Goal: Complete application form: Complete application form

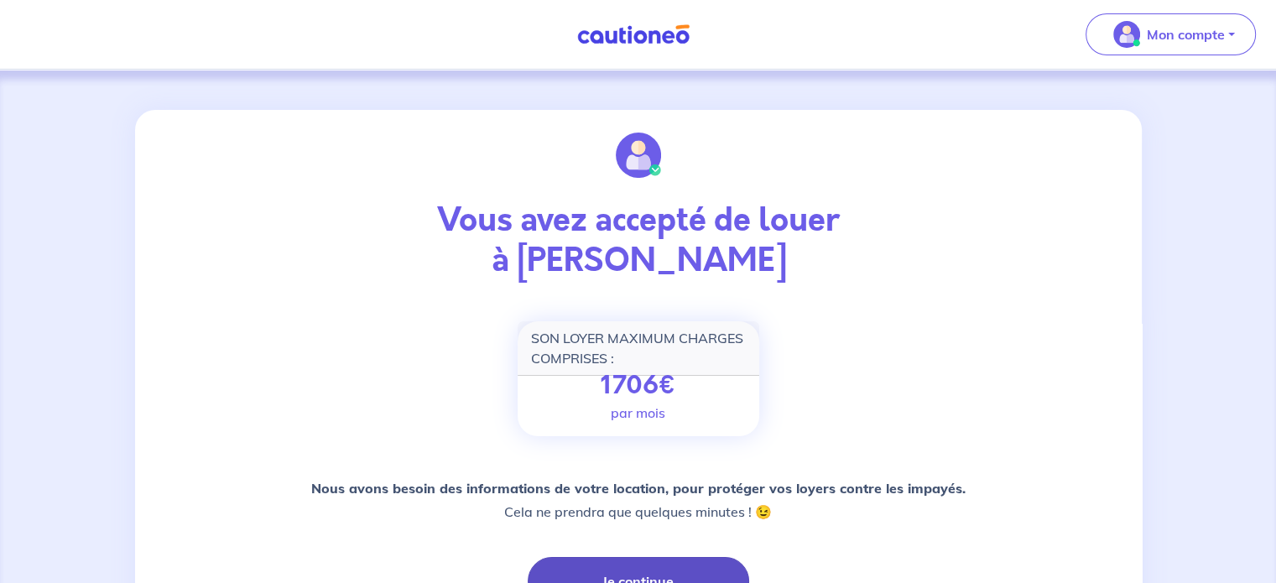
click at [681, 566] on button "Je continue" at bounding box center [638, 581] width 221 height 49
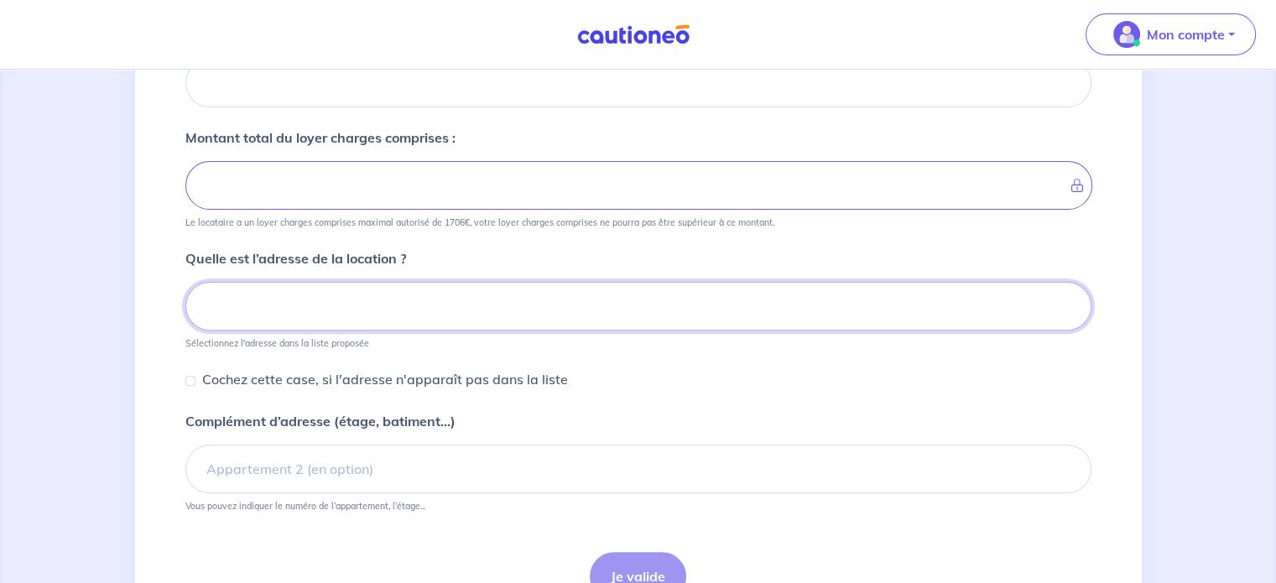
scroll to position [481, 0]
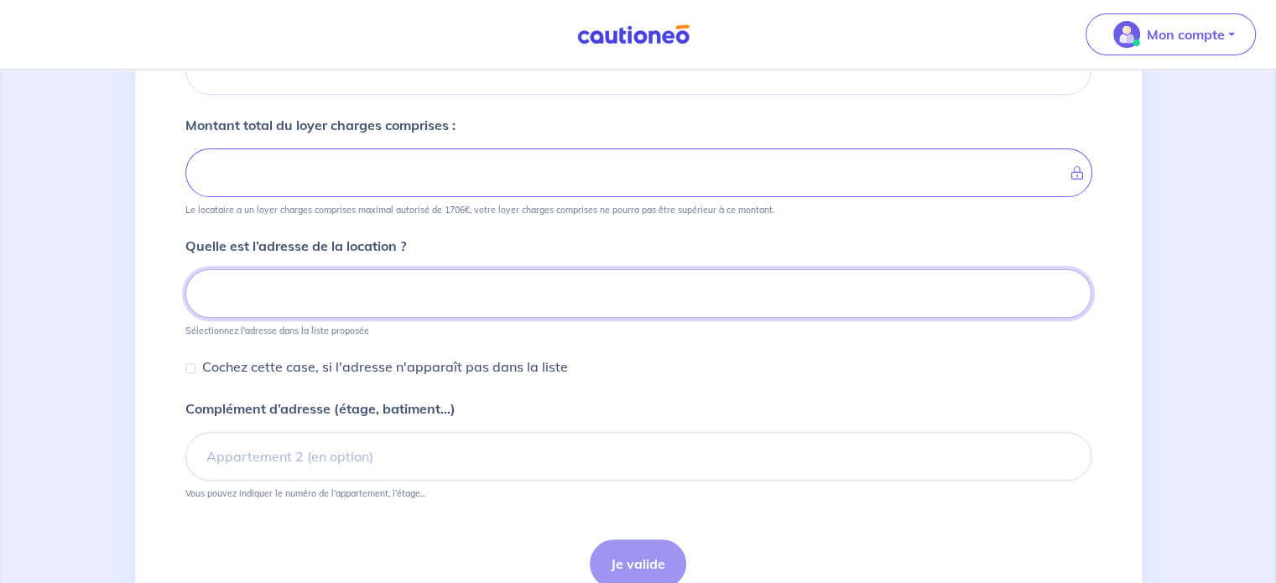
paste input "[STREET_ADDRESS]"
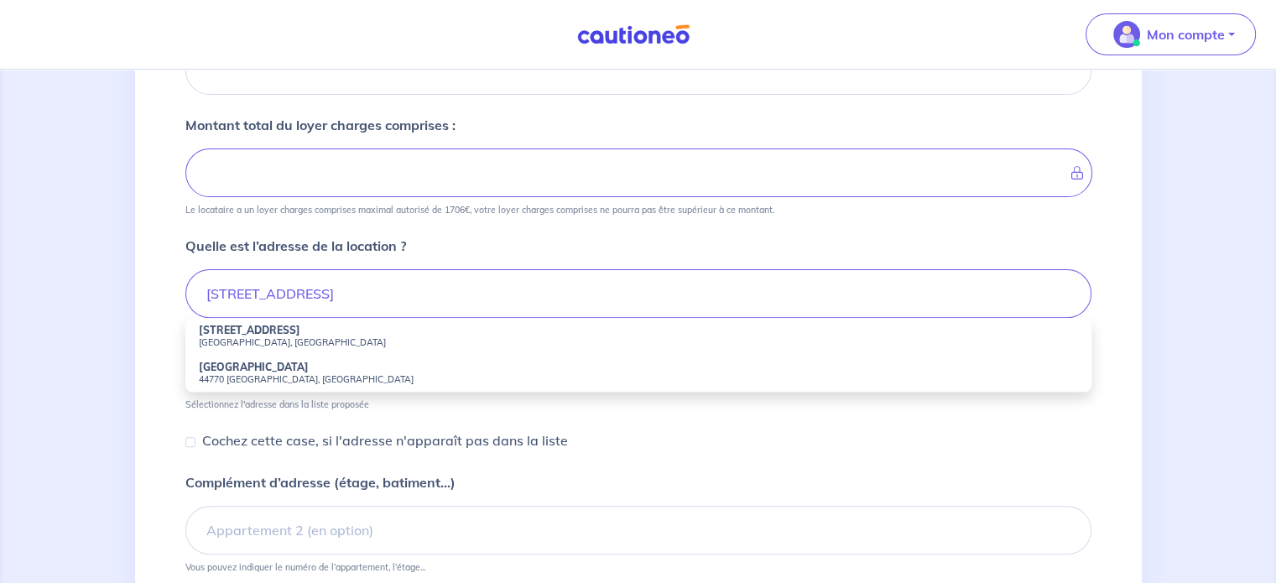
click at [261, 331] on strong "[STREET_ADDRESS]" at bounding box center [249, 330] width 101 height 13
type input "[STREET_ADDRESS]"
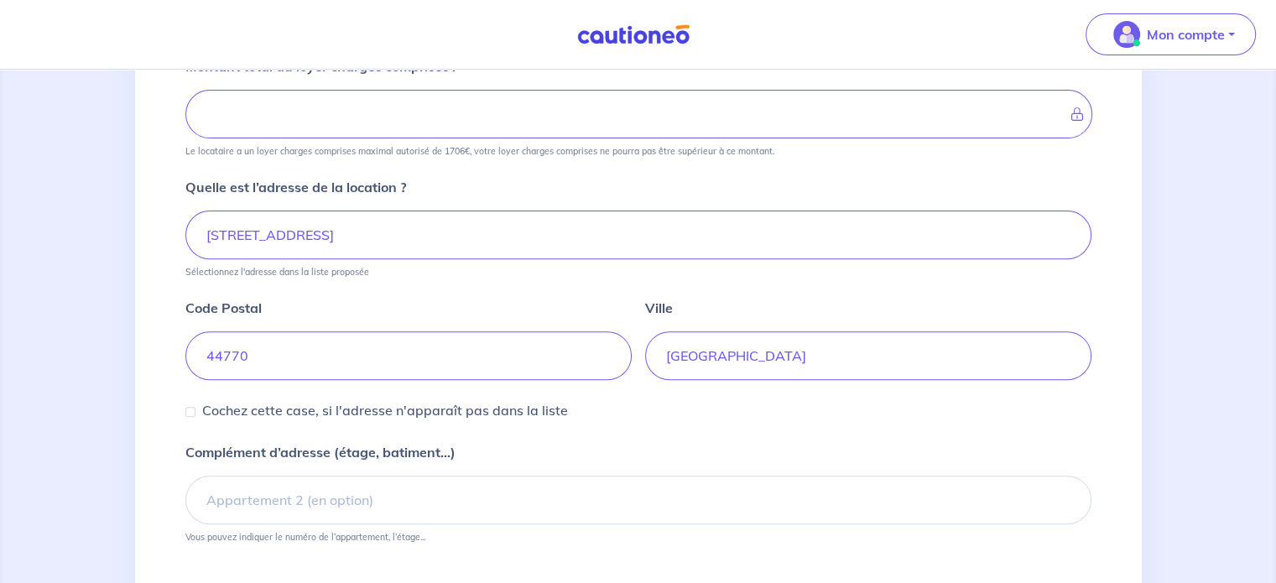
scroll to position [546, 0]
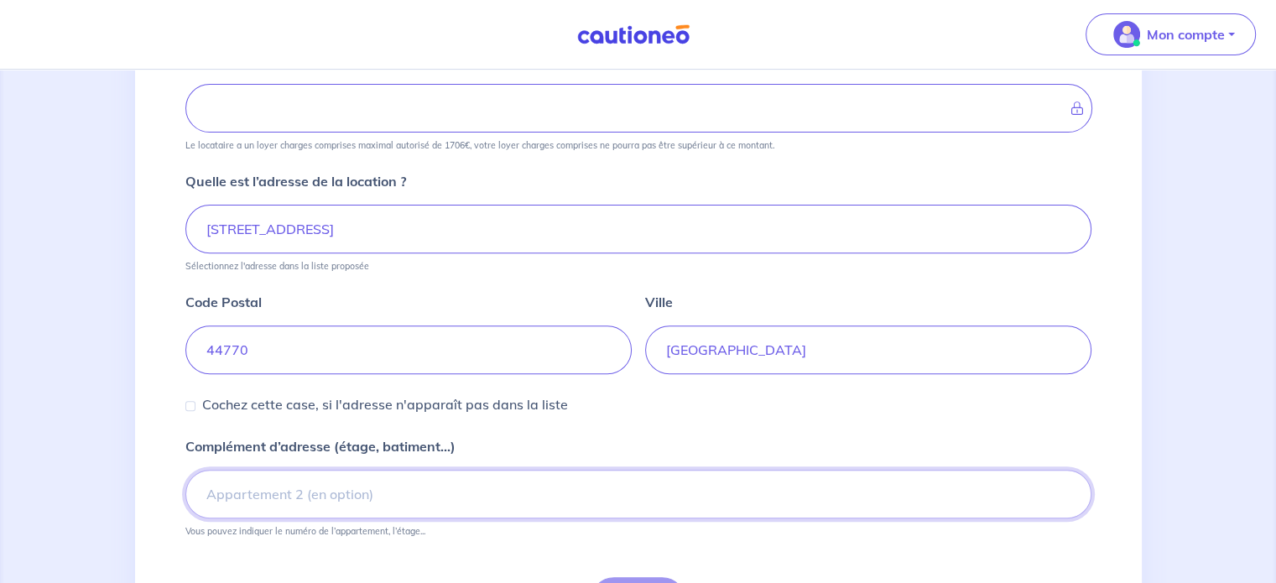
click at [271, 490] on input "Complément d’adresse (étage, batiment...)" at bounding box center [638, 494] width 906 height 49
type input "Logement 9"
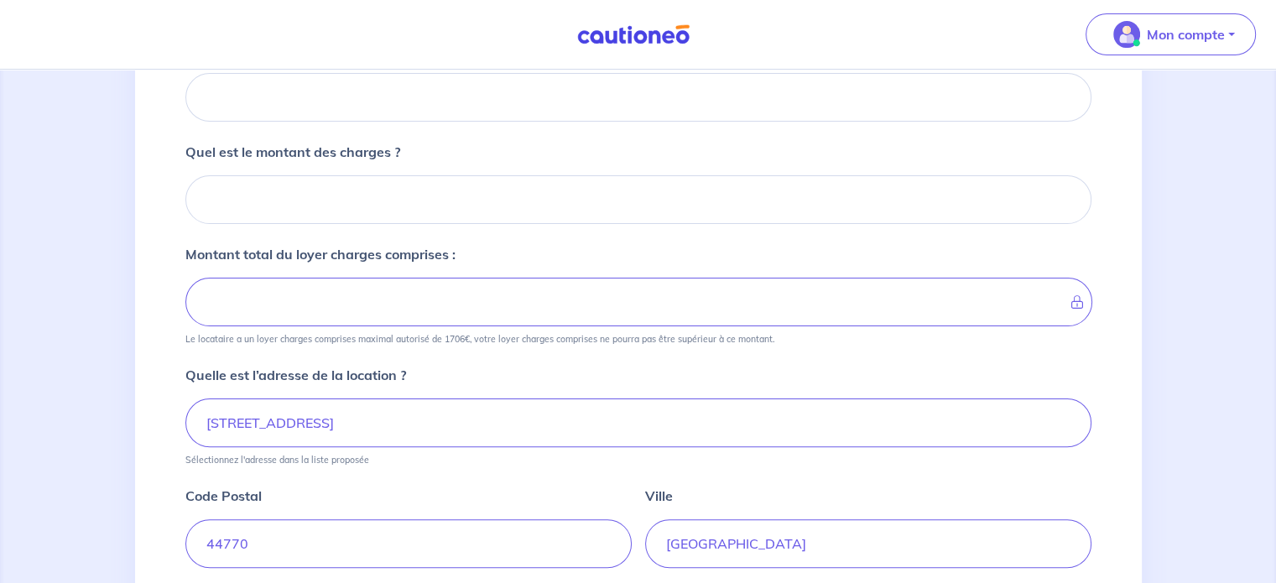
scroll to position [273, 0]
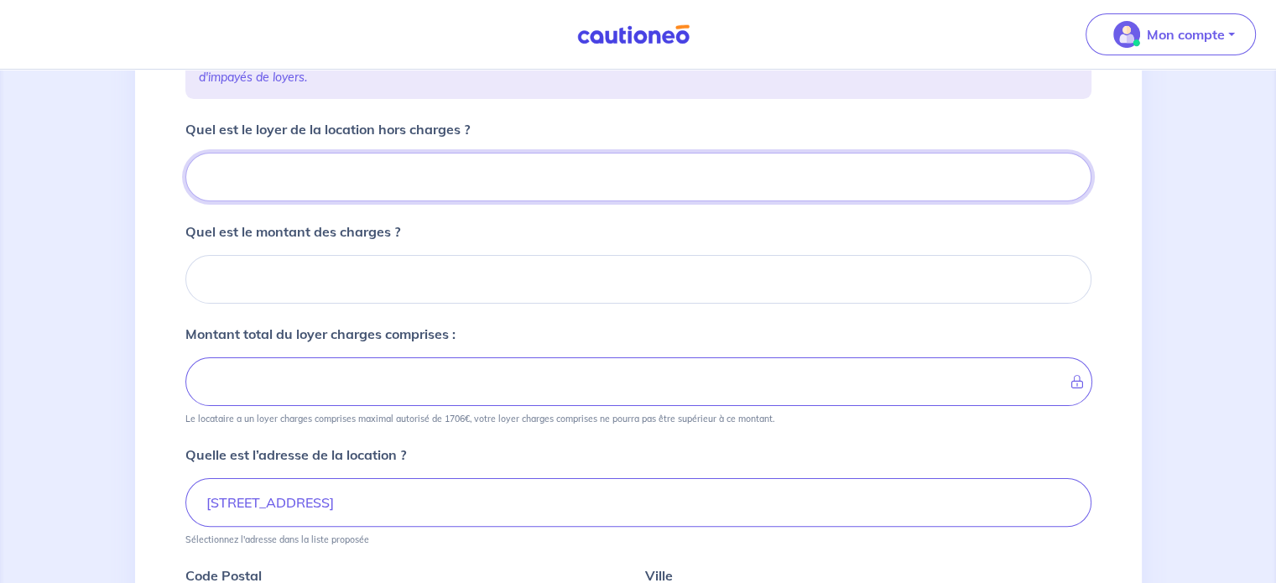
click at [343, 184] on input "Quel est le loyer de la location hors charges ?" at bounding box center [638, 177] width 906 height 49
type input "77"
type input "7752"
type input "775"
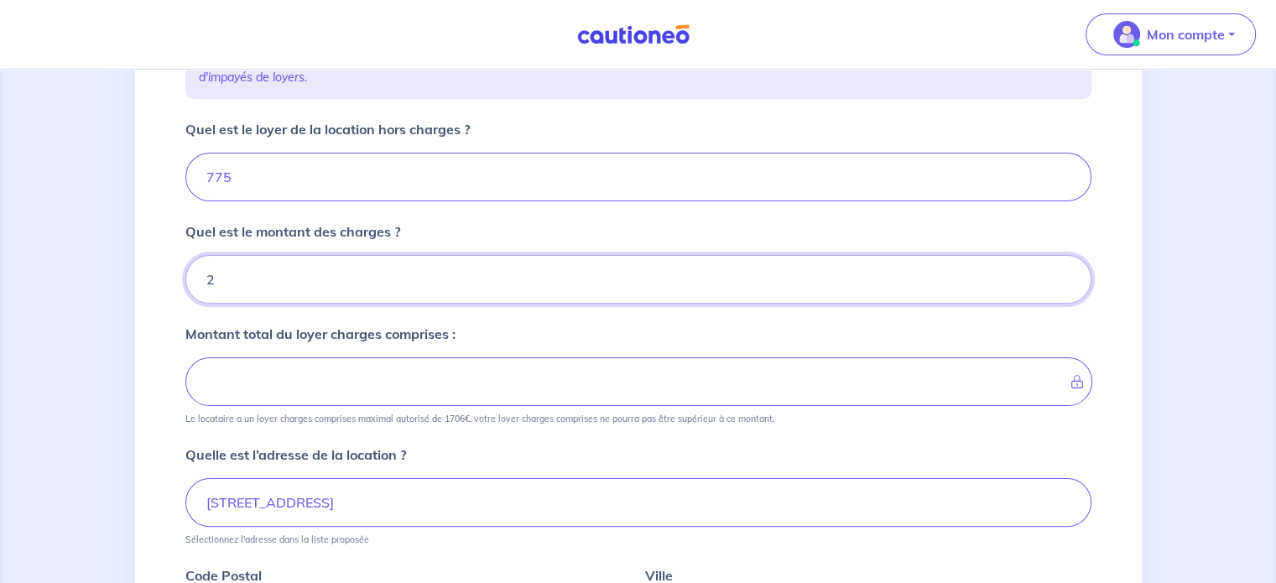
type input "20"
type input "777"
type input "200"
type input "975"
type input "200"
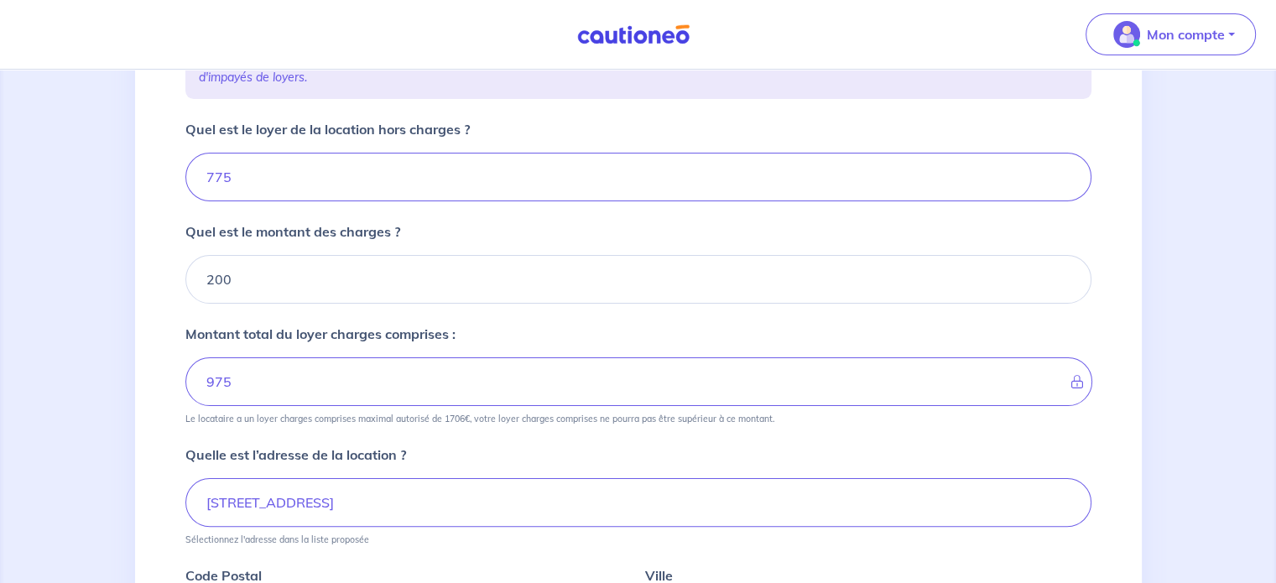
click at [168, 212] on div "1 2 3 4 Informations location Informations propriétaire Informations bail Valid…" at bounding box center [638, 384] width 1006 height 1095
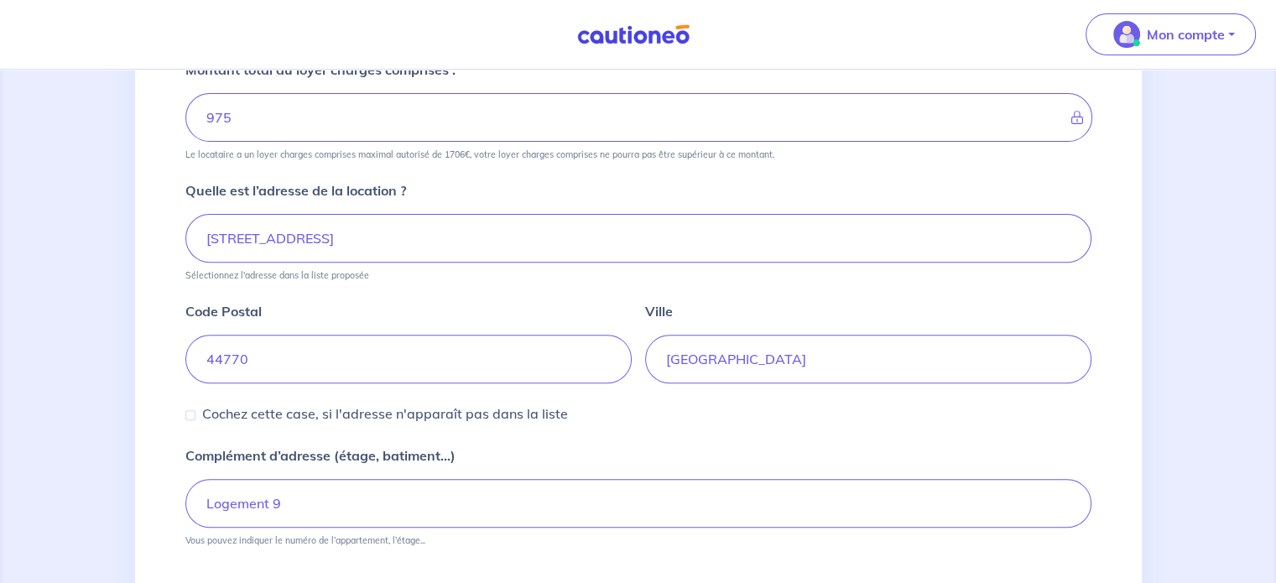
scroll to position [659, 0]
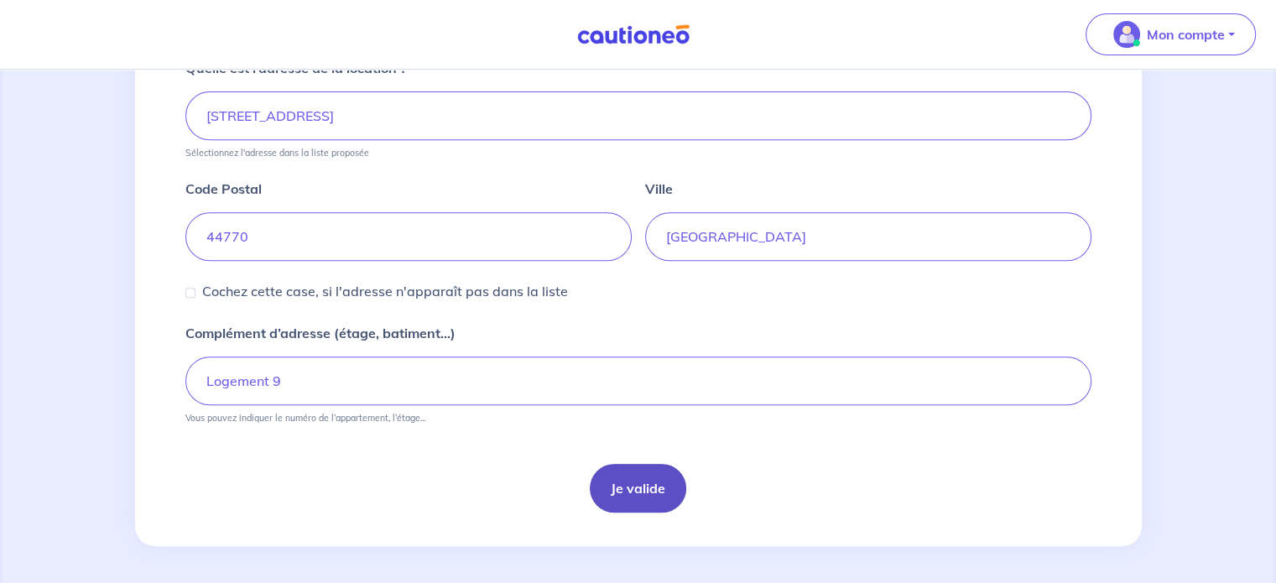
click at [633, 482] on button "Je valide" at bounding box center [638, 488] width 96 height 49
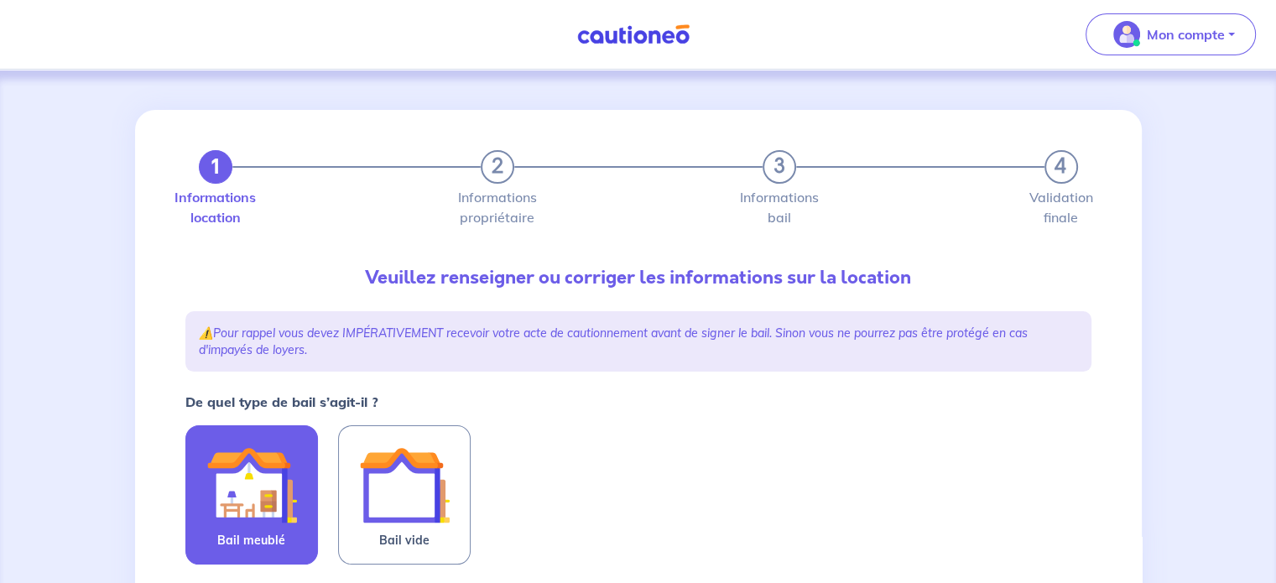
click at [278, 478] on img at bounding box center [251, 484] width 91 height 91
click at [0, 0] on input "Bail meublé" at bounding box center [0, 0] width 0 height 0
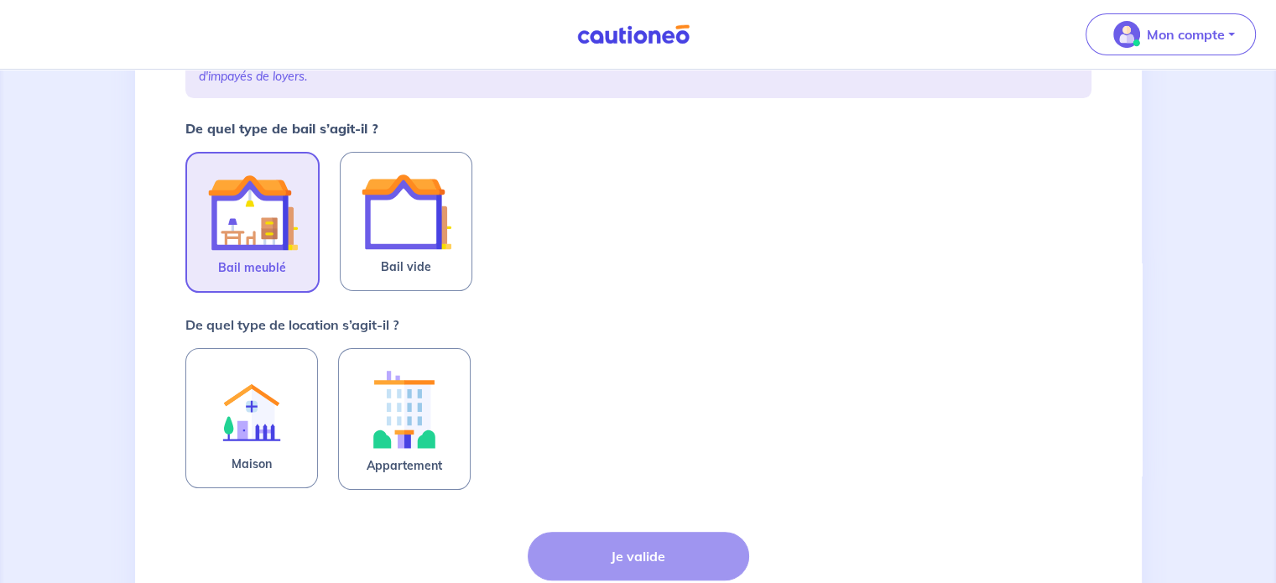
scroll to position [403, 0]
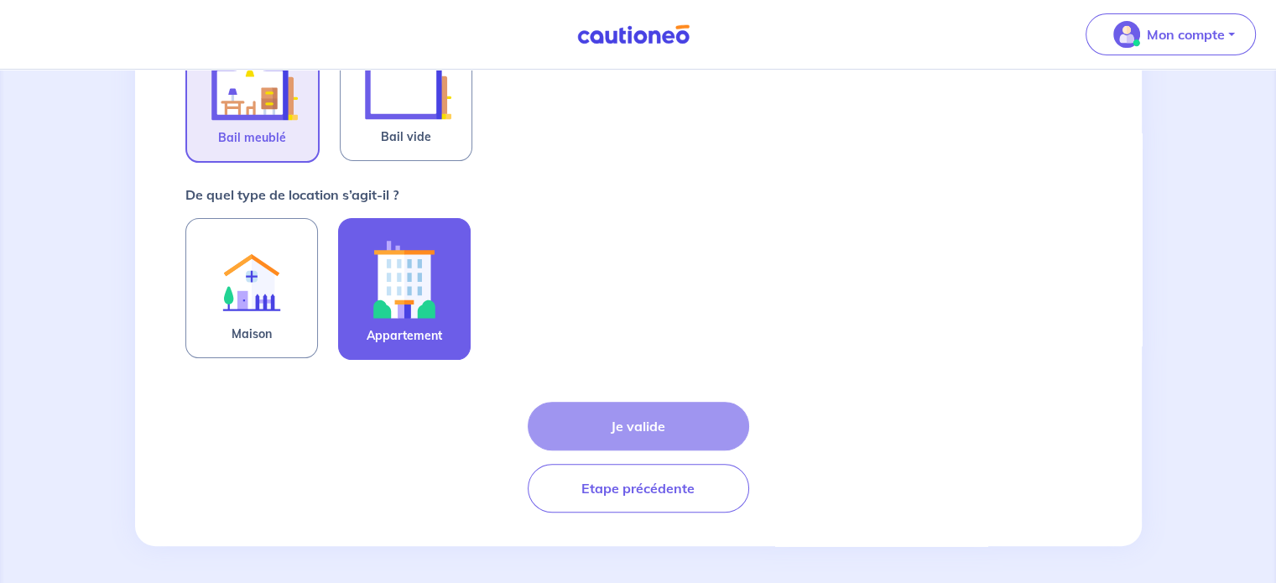
click at [391, 320] on img at bounding box center [404, 278] width 91 height 93
click at [0, 0] on input "Appartement" at bounding box center [0, 0] width 0 height 0
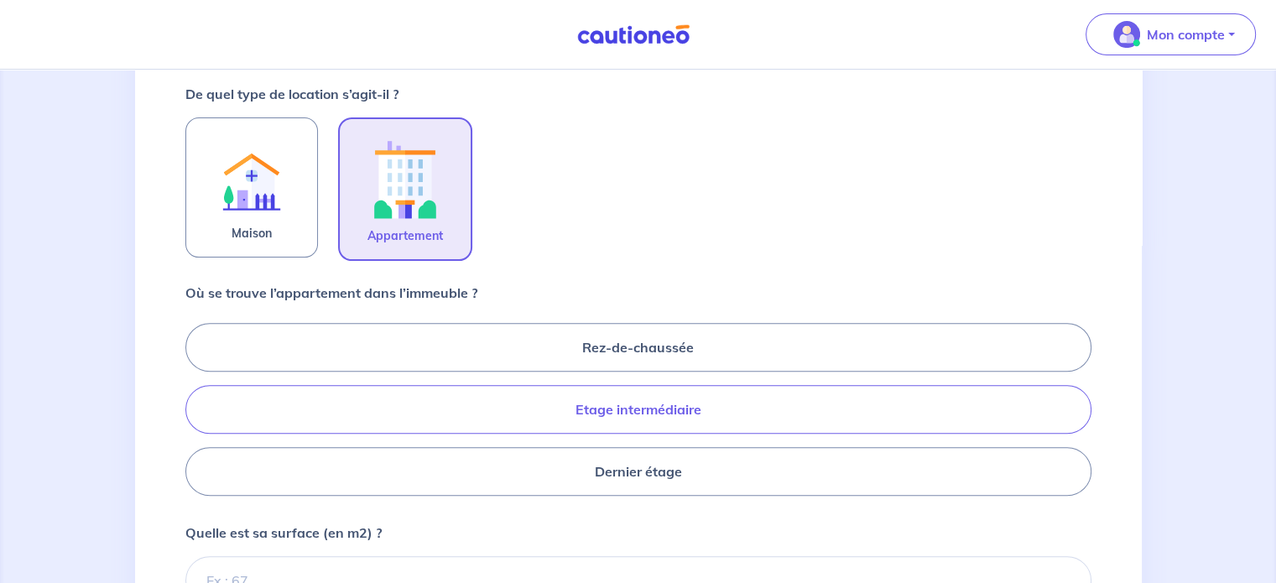
click at [460, 406] on label "Etage intermédiaire" at bounding box center [638, 409] width 906 height 49
click at [196, 406] on input "Etage intermédiaire" at bounding box center [190, 408] width 11 height 11
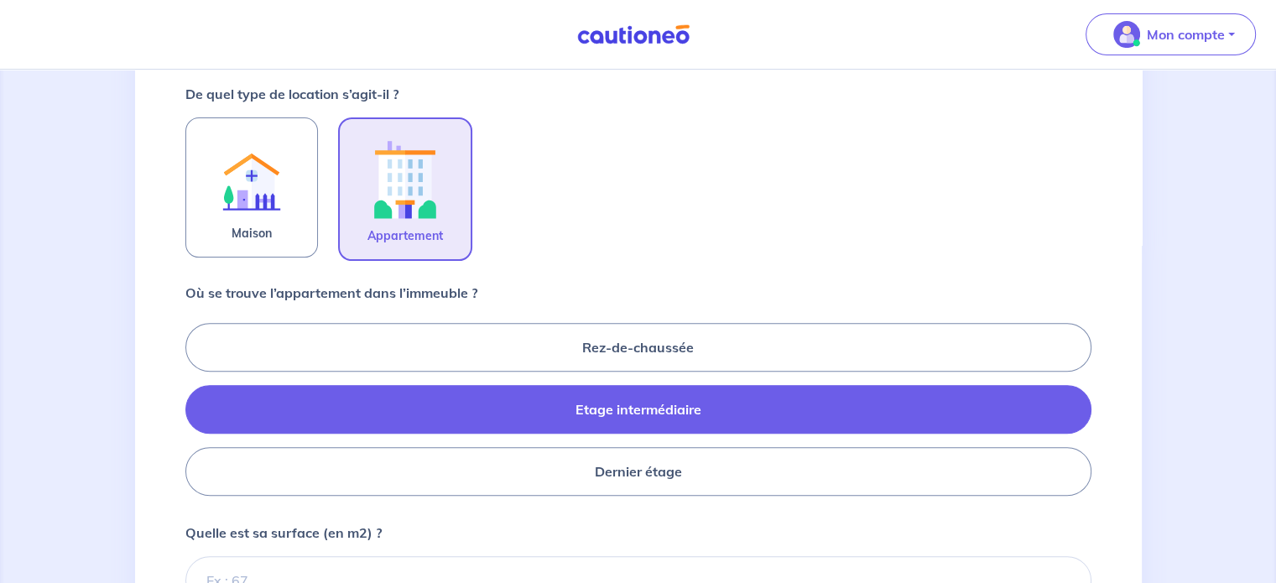
radio input "true"
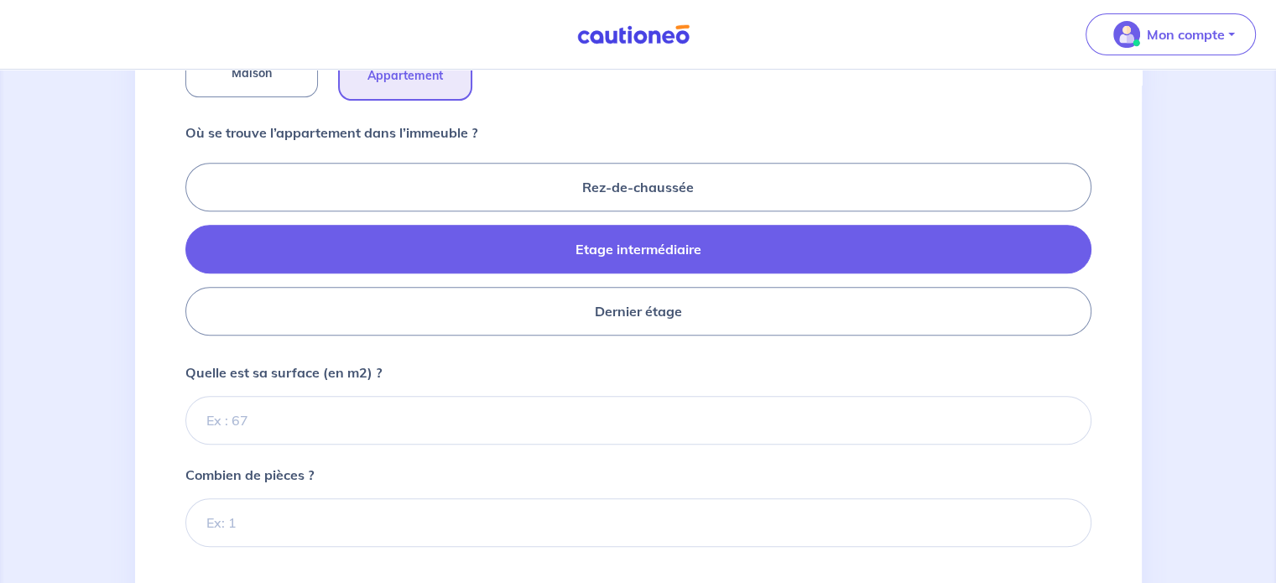
scroll to position [688, 0]
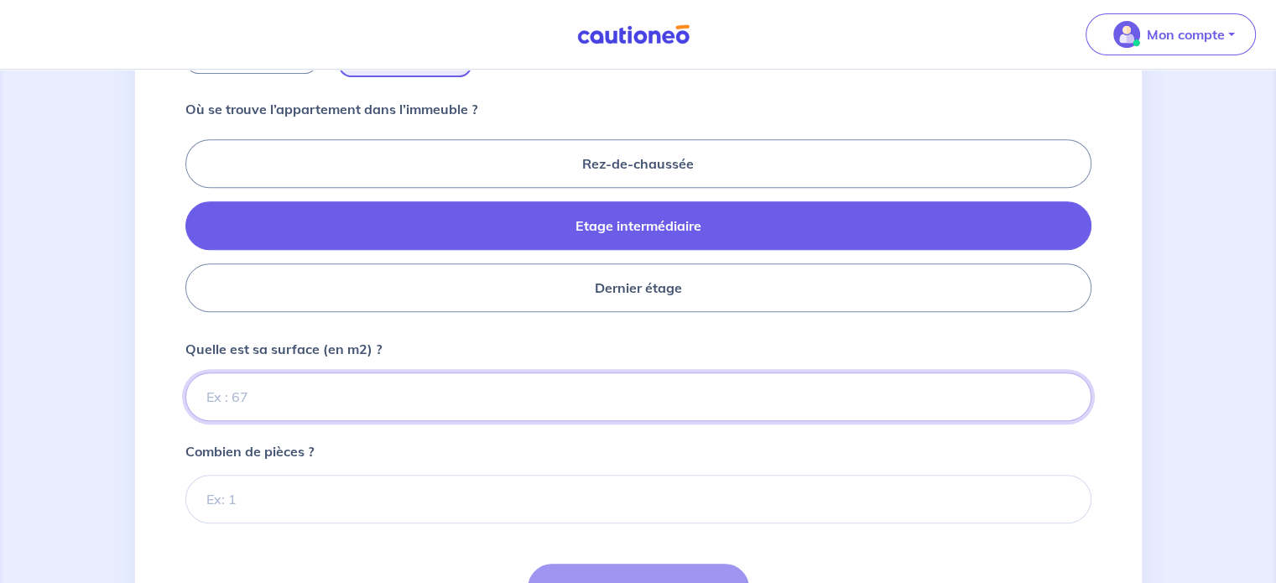
click at [398, 387] on input "Quelle est sa surface (en m2) ?" at bounding box center [638, 396] width 906 height 49
type input "64"
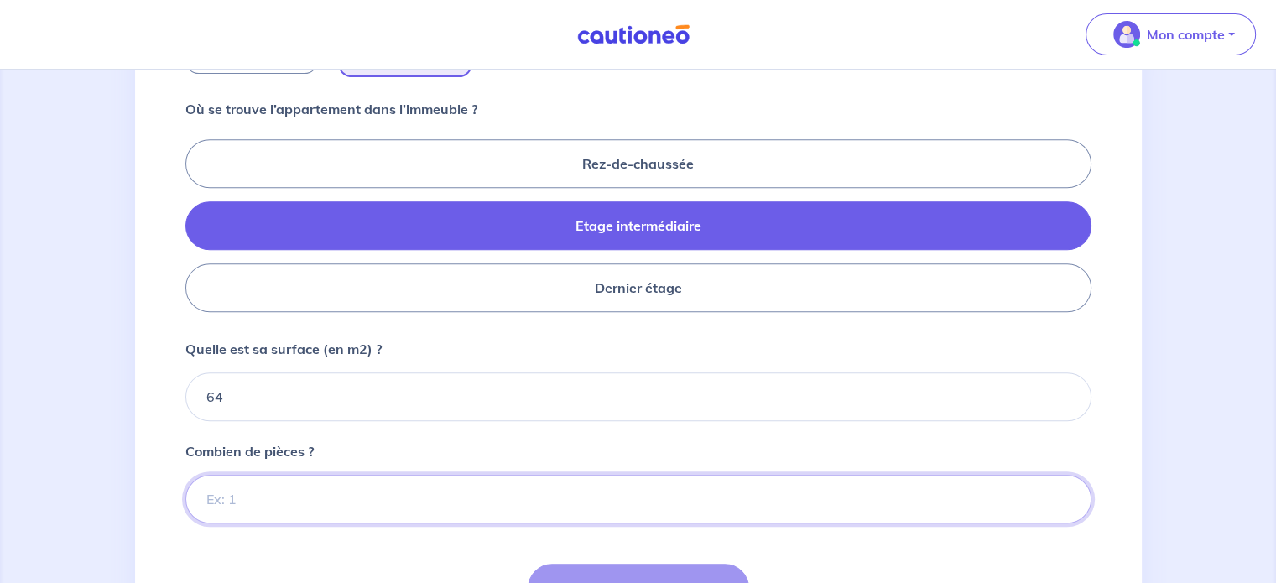
click at [387, 497] on input "Combien de pièces ?" at bounding box center [638, 499] width 906 height 49
type input "2"
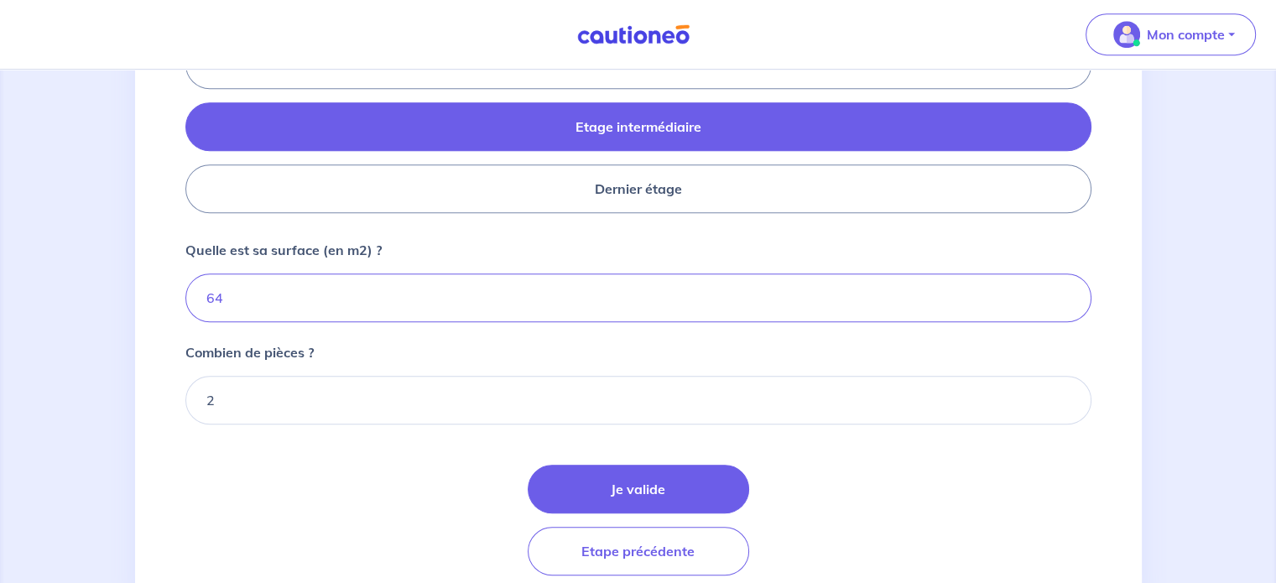
scroll to position [829, 0]
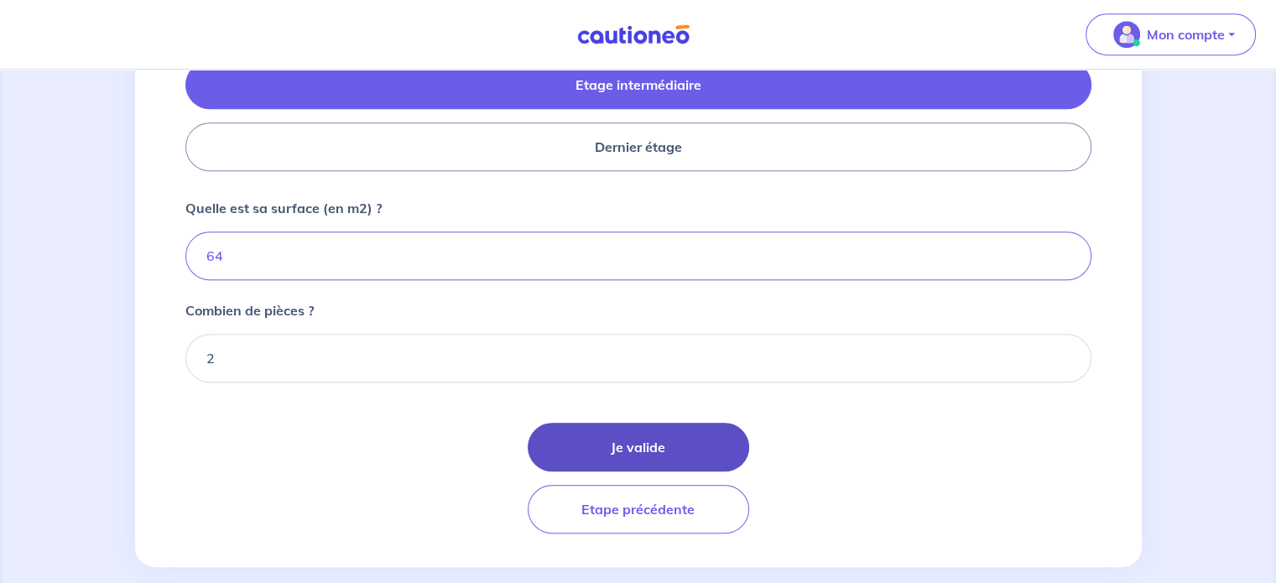
click at [658, 451] on button "Je valide" at bounding box center [638, 447] width 221 height 49
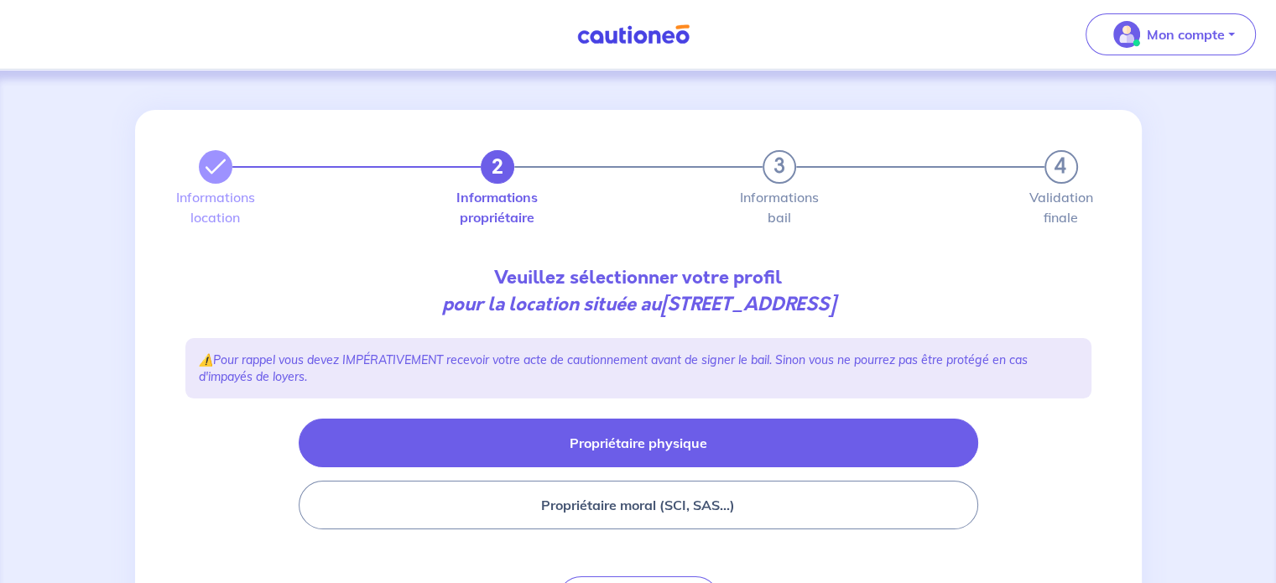
click at [661, 443] on button "Propriétaire physique" at bounding box center [638, 442] width 679 height 49
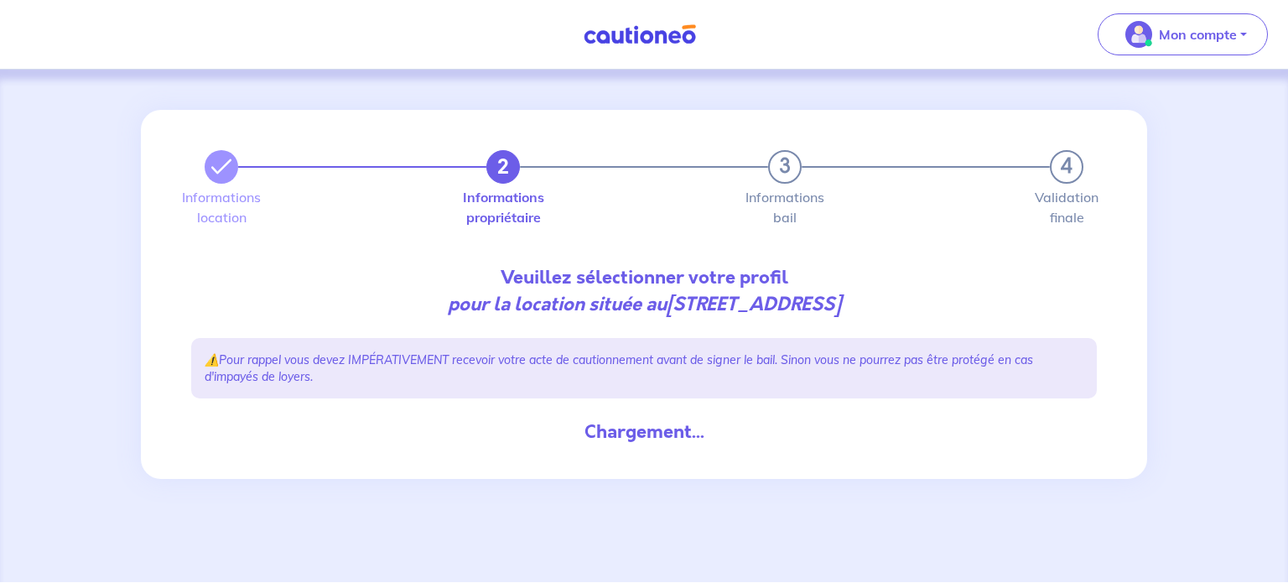
select select "FR"
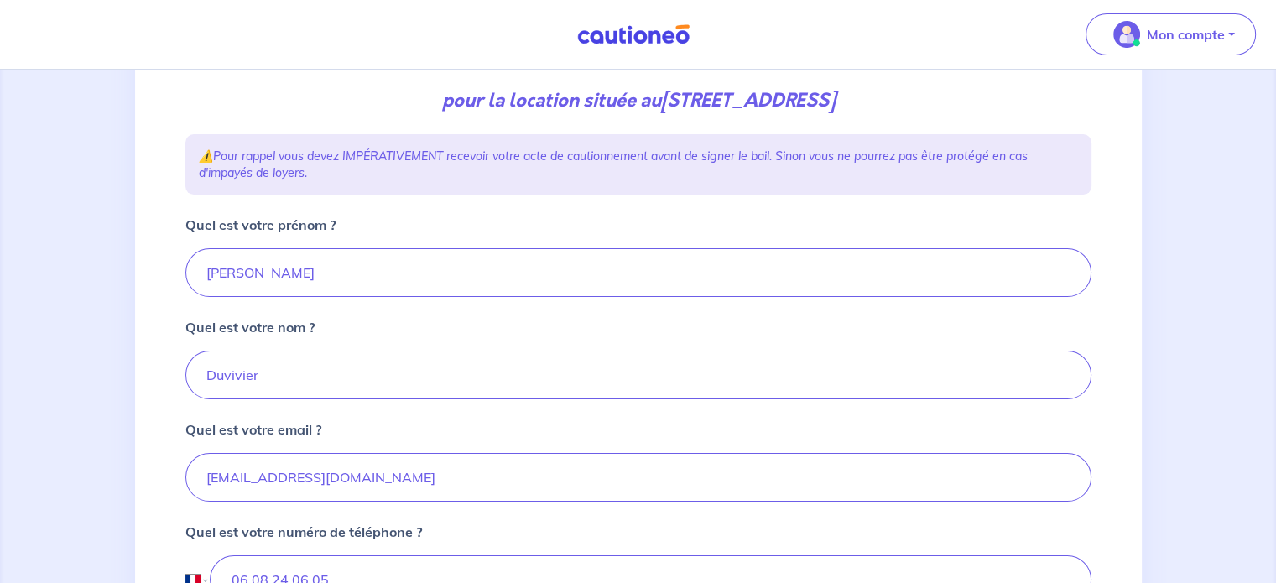
scroll to position [271, 0]
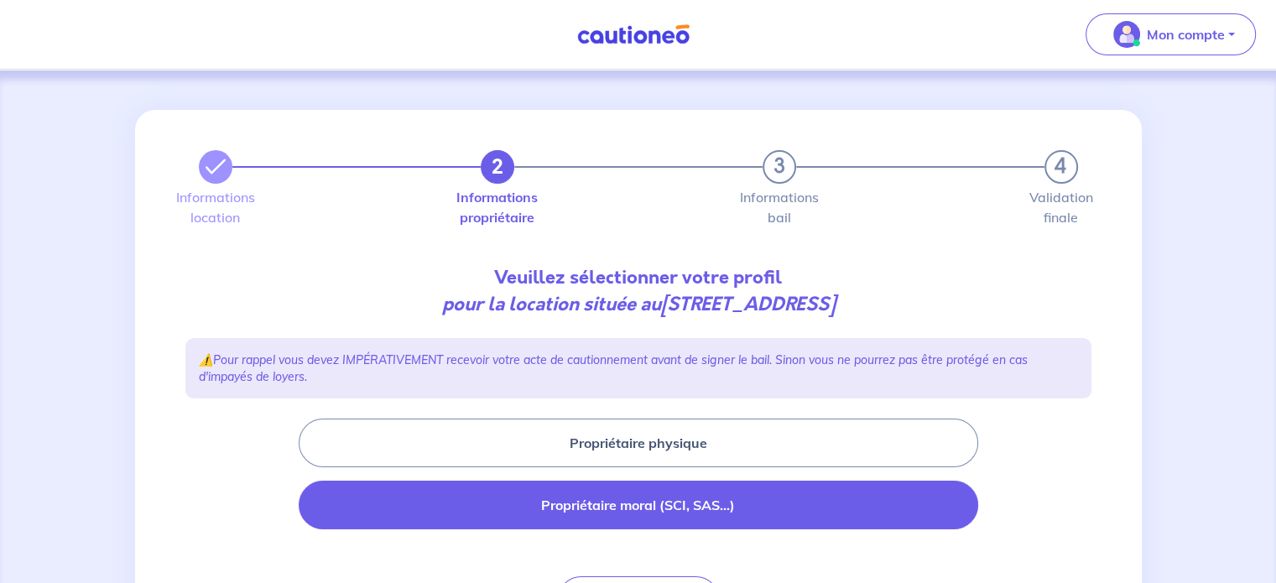
click at [431, 504] on button "Propriétaire moral (SCI, SAS...)" at bounding box center [638, 505] width 679 height 49
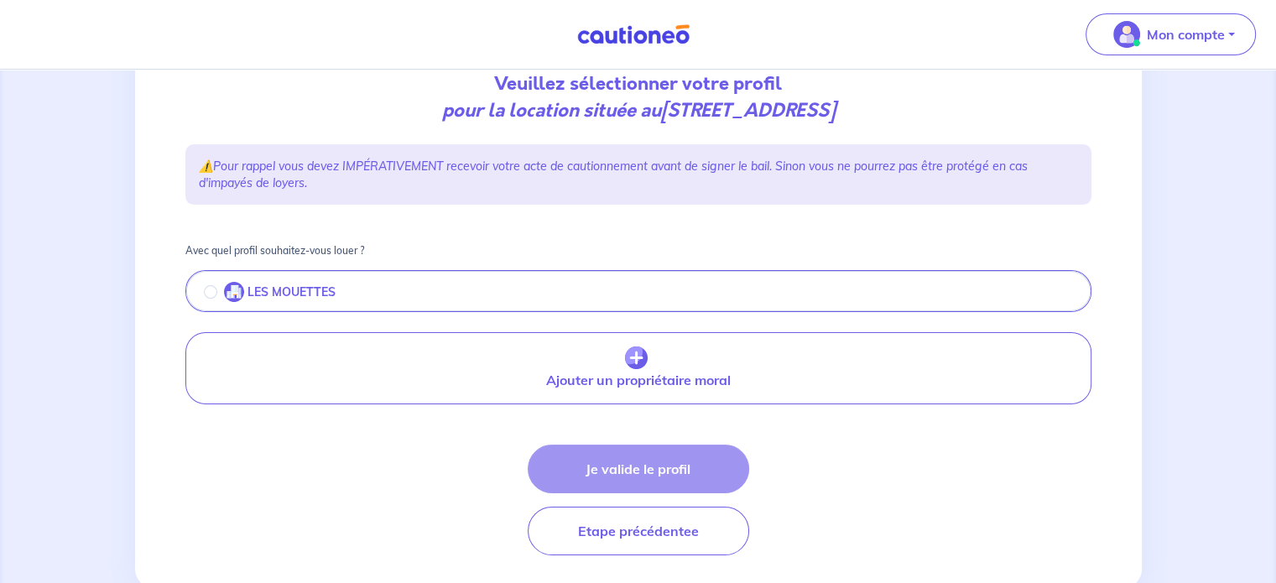
scroll to position [237, 0]
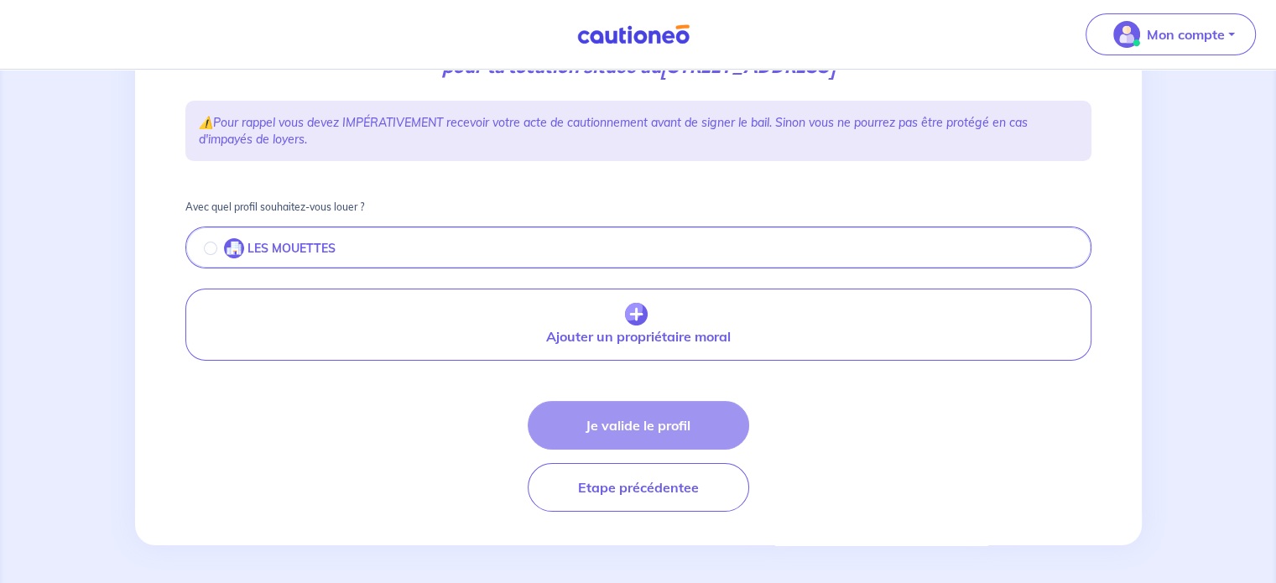
click at [419, 256] on button "LES MOUETTES" at bounding box center [638, 248] width 902 height 35
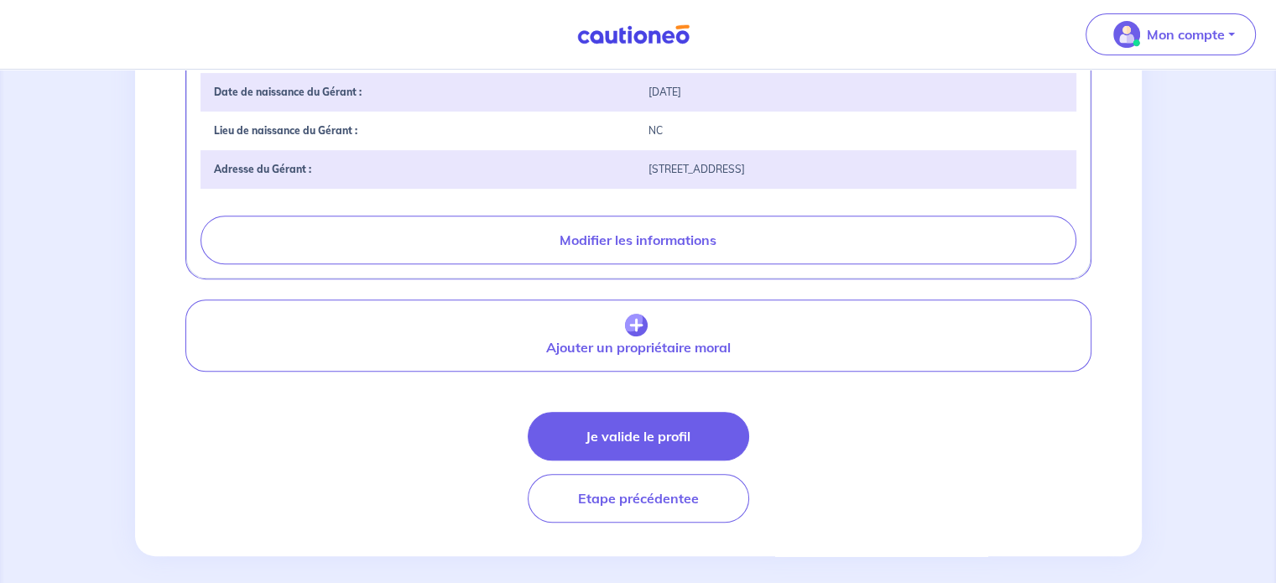
scroll to position [687, 0]
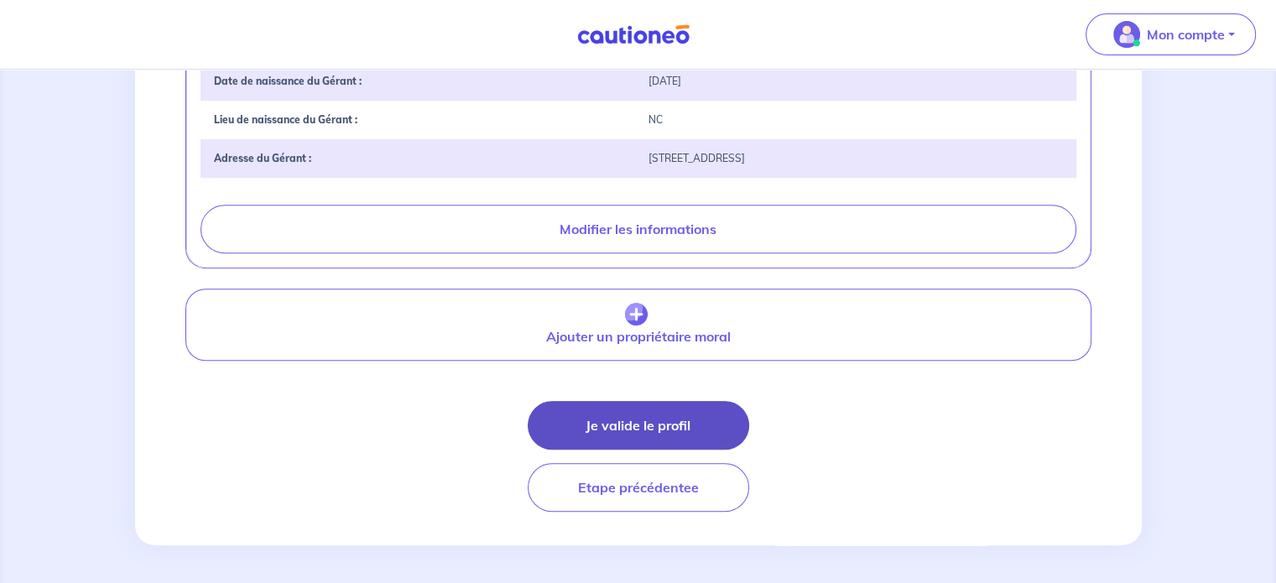
click at [568, 419] on button "Je valide le profil" at bounding box center [638, 425] width 221 height 49
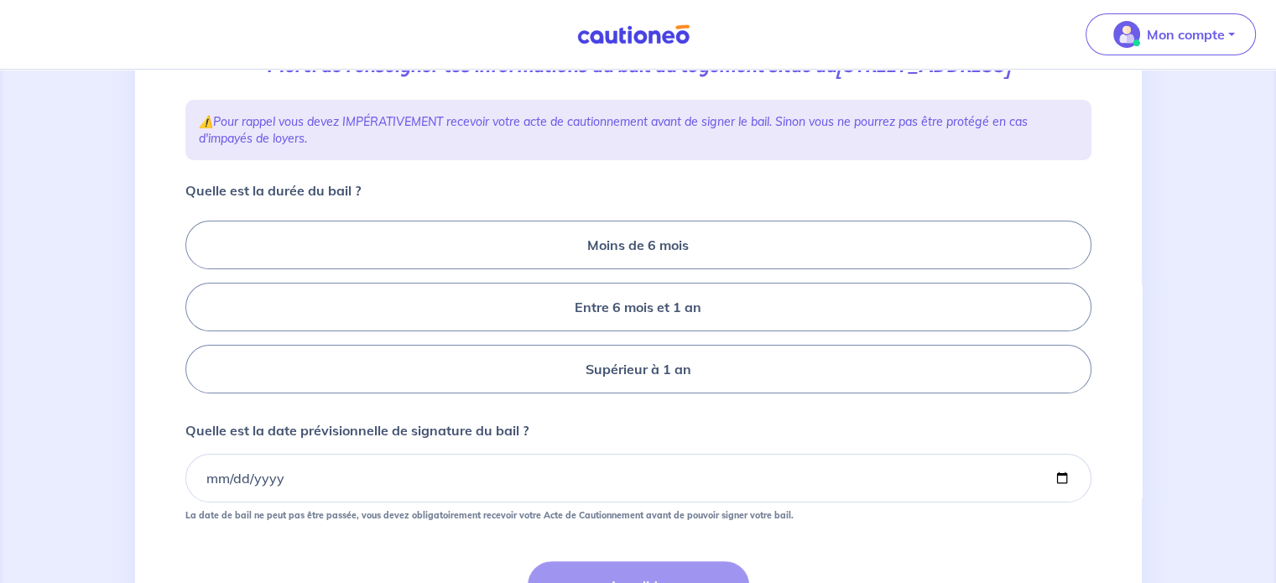
scroll to position [281, 0]
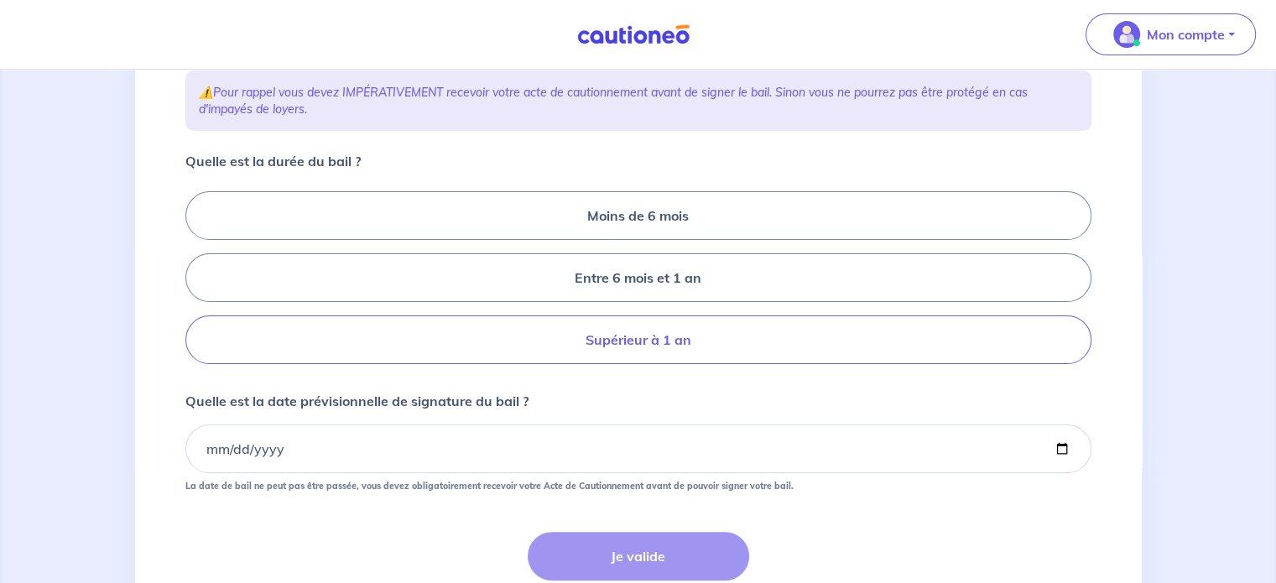
click at [562, 361] on label "Supérieur à 1 an" at bounding box center [638, 339] width 906 height 49
click at [196, 283] on input "Supérieur à 1 an" at bounding box center [190, 278] width 11 height 11
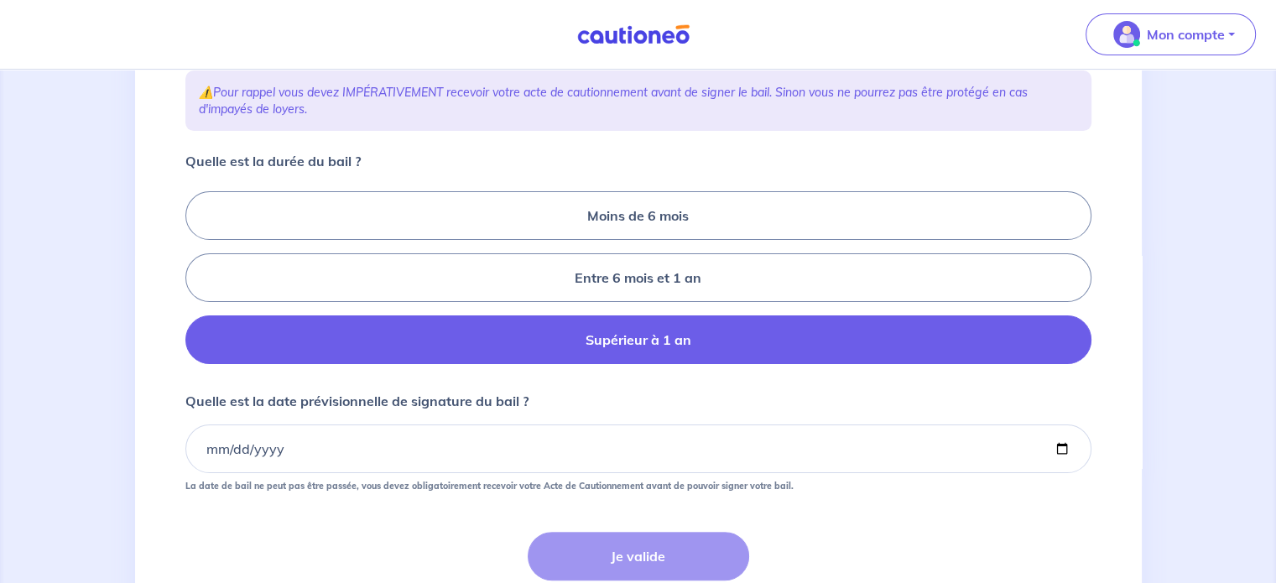
radio input "true"
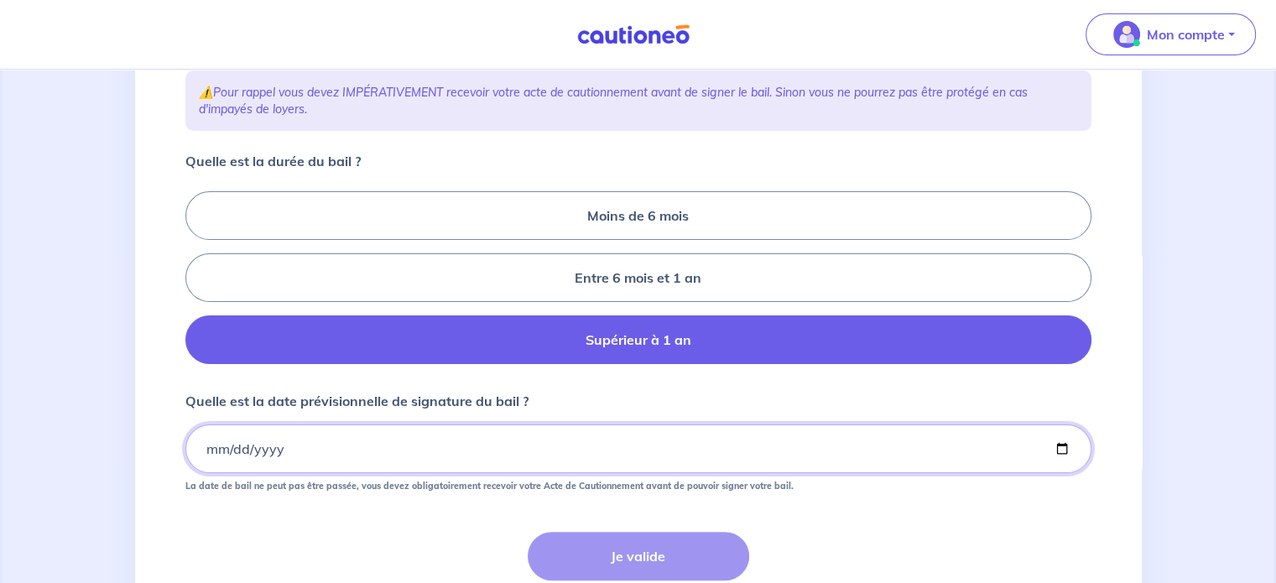
click at [205, 472] on input "Quelle est la date prévisionnelle de signature du bail ?" at bounding box center [638, 448] width 906 height 49
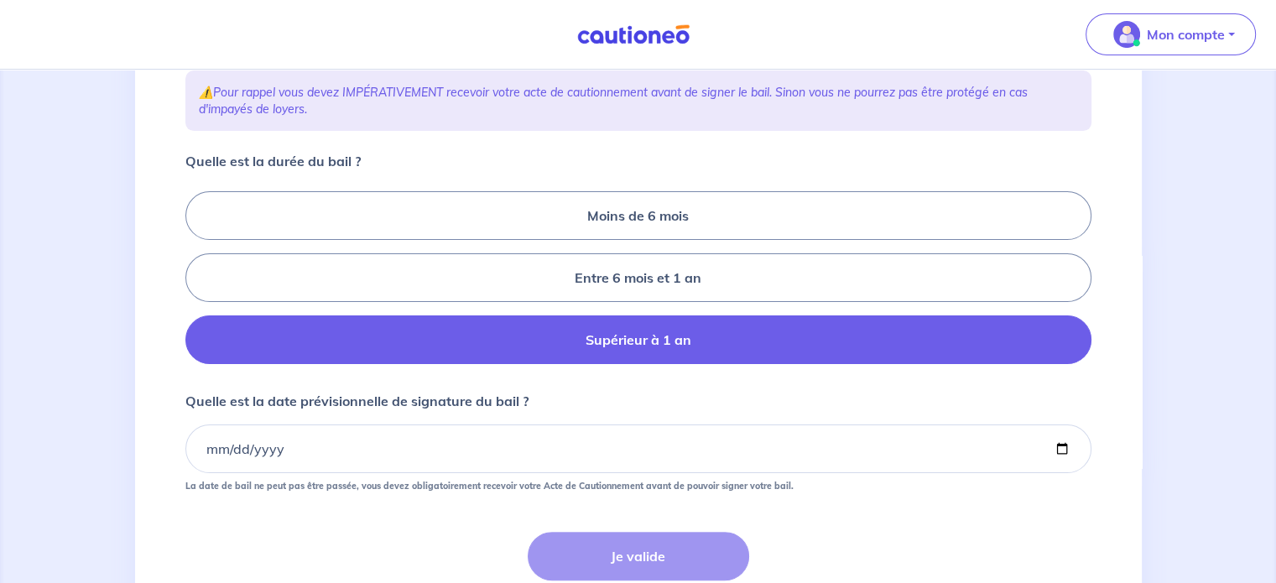
click at [0, 528] on div "3 4 Informations location Informations propriétaire Informations bail Validatio…" at bounding box center [638, 253] width 1276 height 928
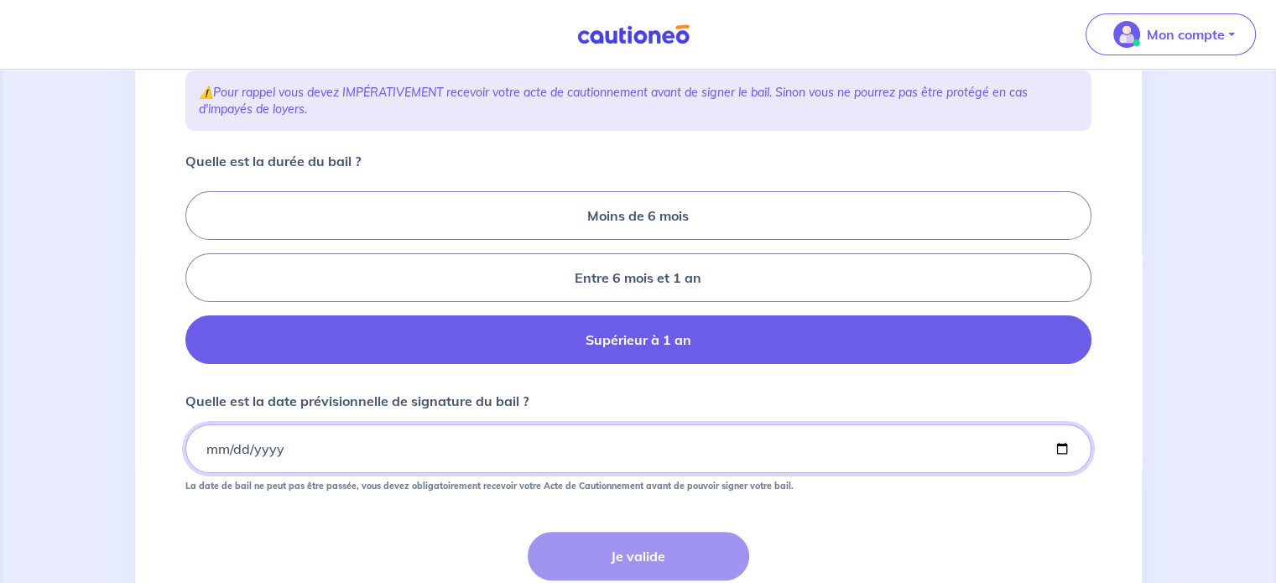
click at [208, 473] on input "Quelle est la date prévisionnelle de signature du bail ?" at bounding box center [638, 448] width 906 height 49
type input "0001-10-03"
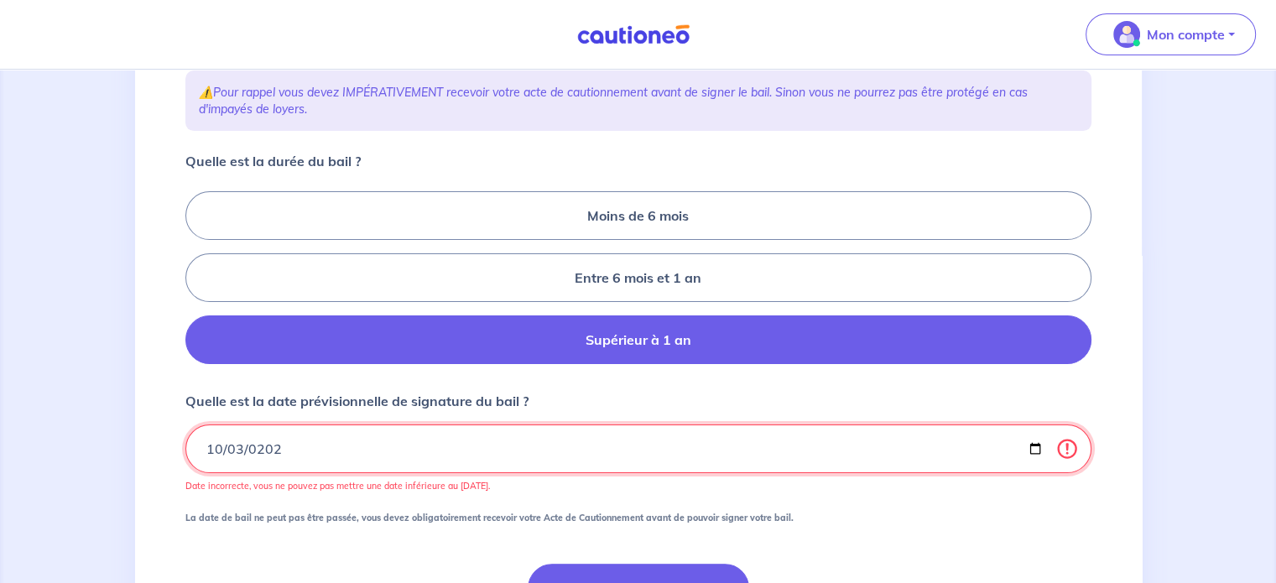
type input "[DATE]"
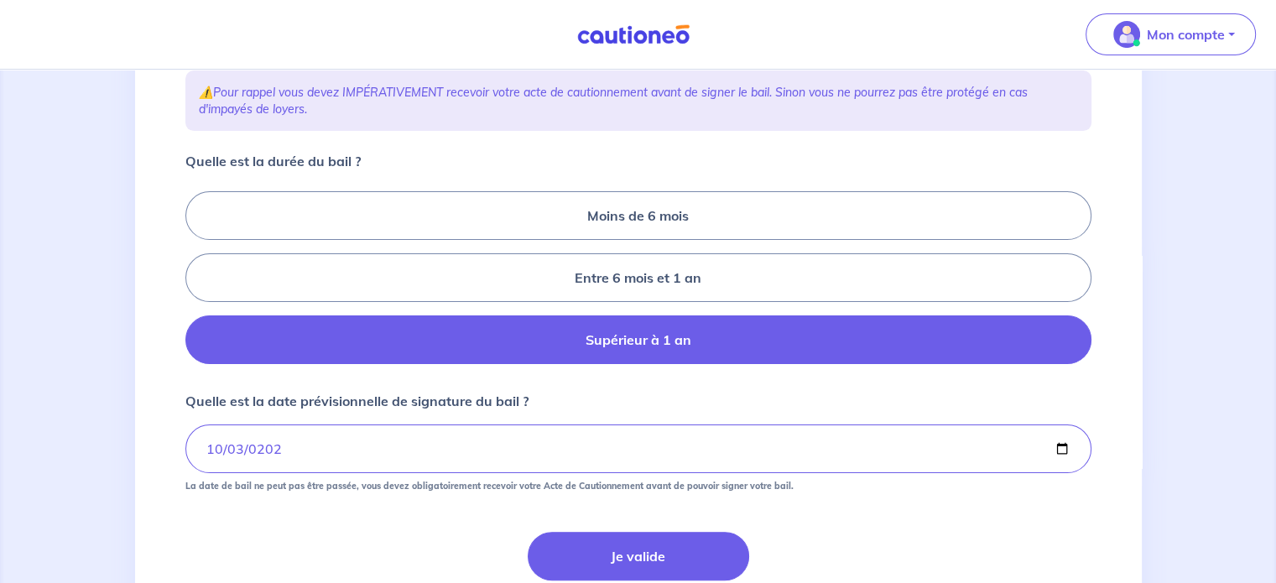
click at [137, 422] on div "3 4 Informations location Informations propriétaire Informations bail Validatio…" at bounding box center [638, 252] width 1006 height 847
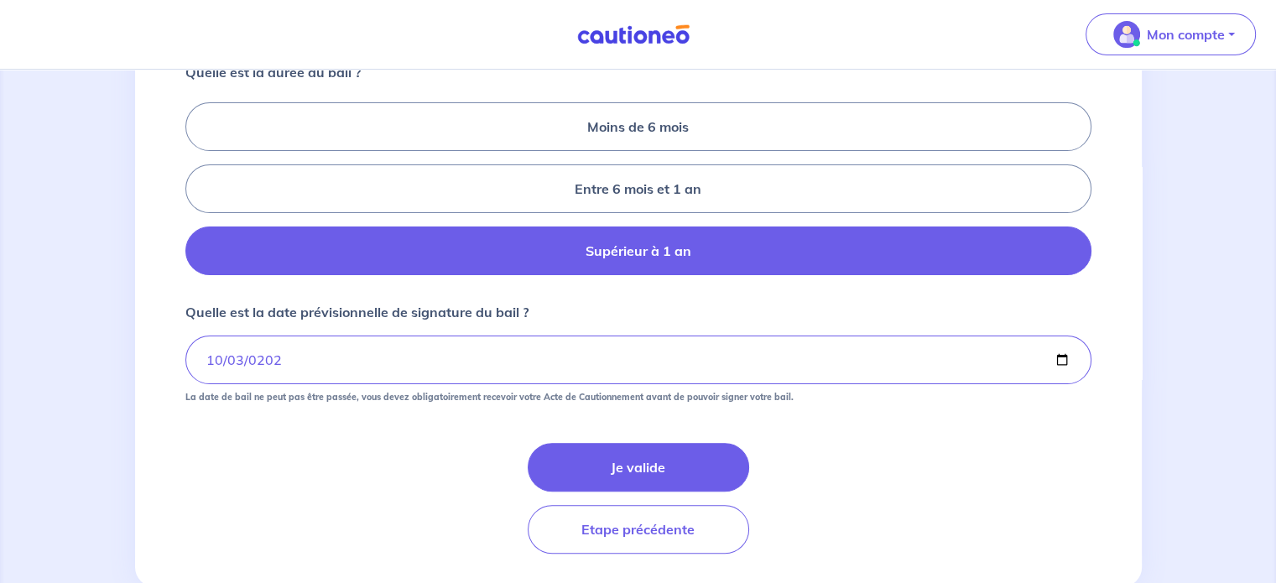
scroll to position [372, 0]
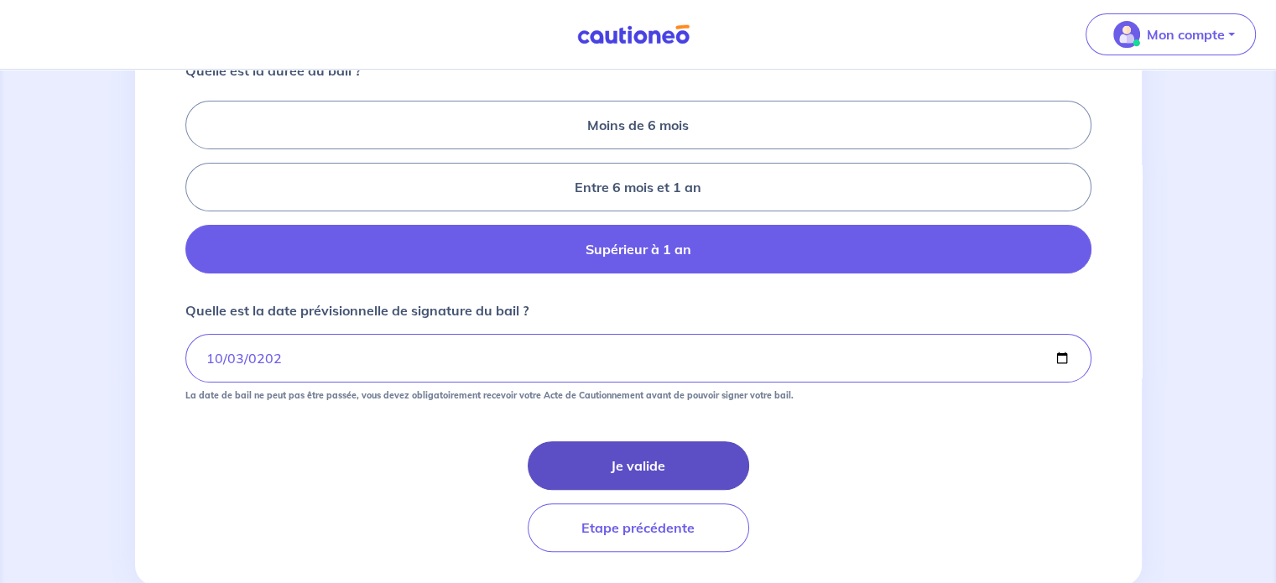
click at [622, 489] on button "Je valide" at bounding box center [638, 465] width 221 height 49
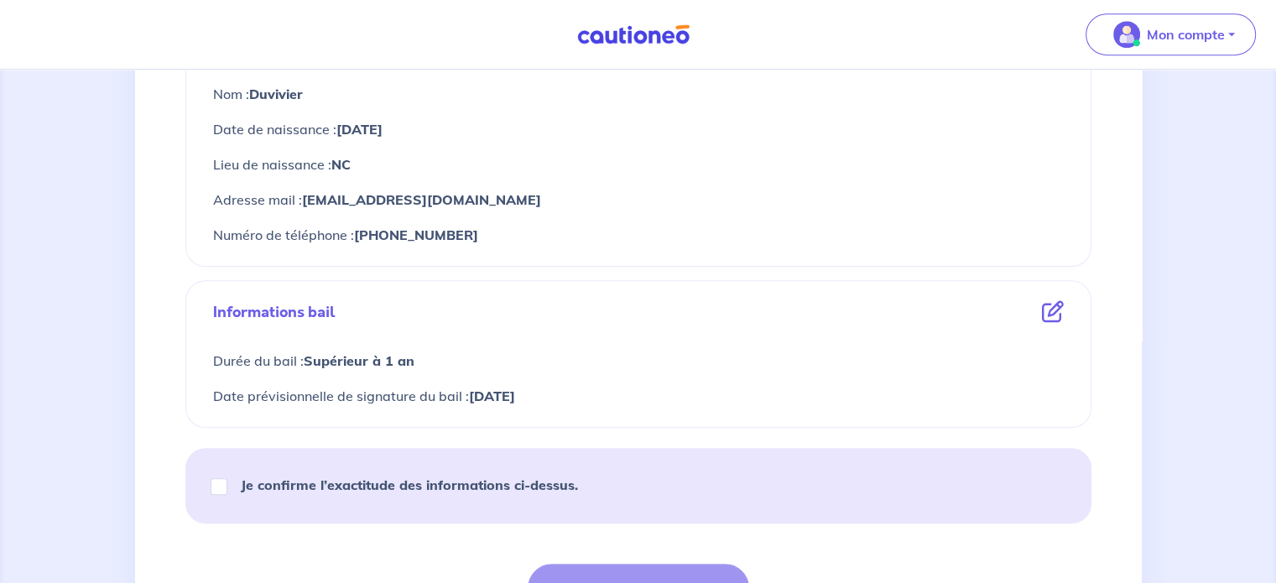
scroll to position [845, 0]
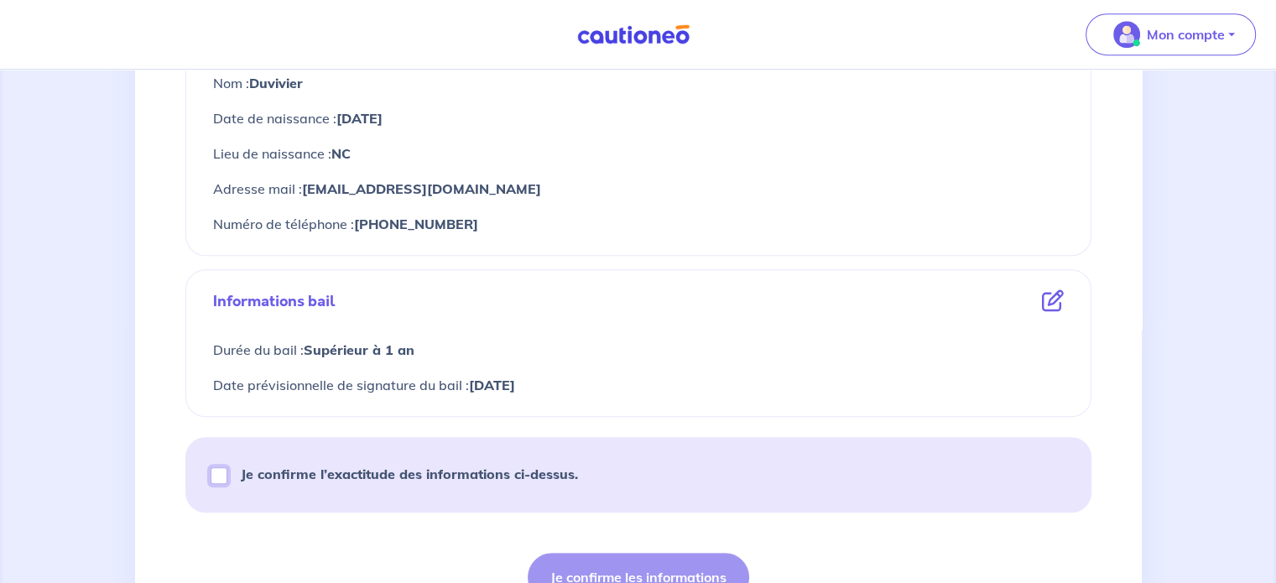
click at [216, 477] on input "Je confirme l’exactitude des informations ci-dessus." at bounding box center [219, 475] width 17 height 17
checkbox input "true"
click at [611, 580] on button "Je confirme les informations" at bounding box center [638, 577] width 221 height 49
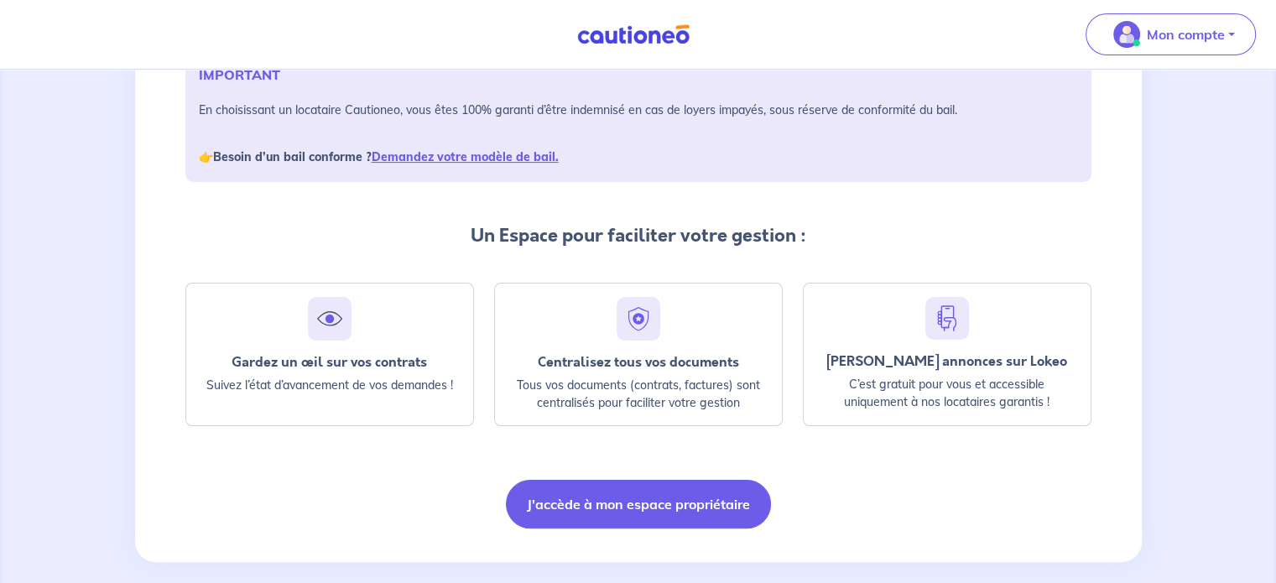
scroll to position [288, 0]
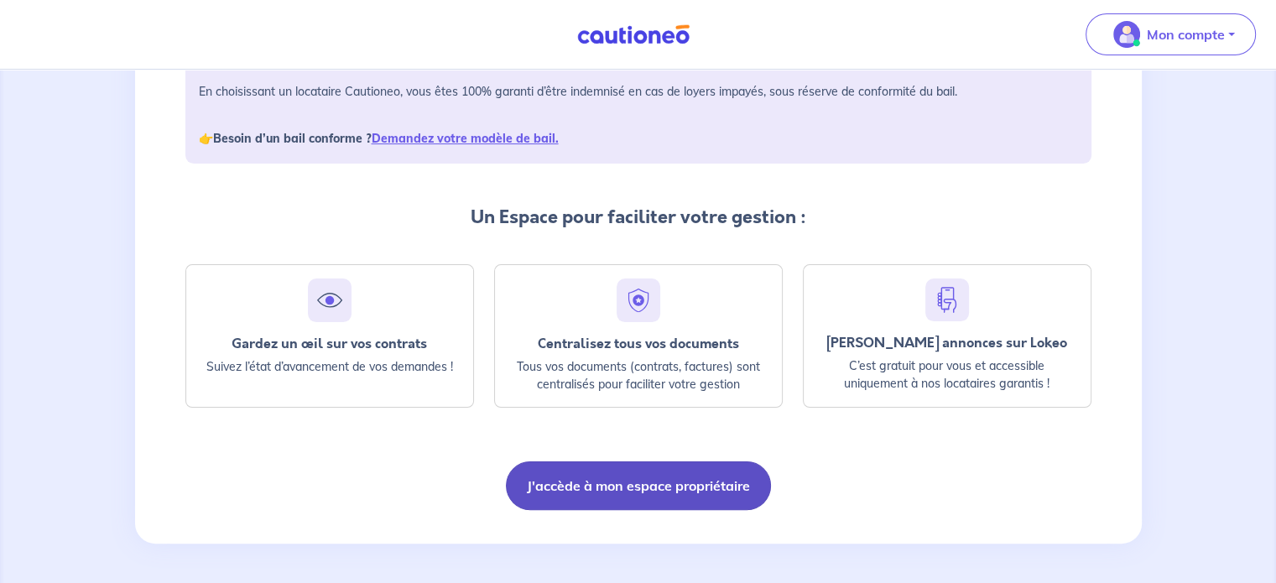
click at [652, 491] on button "J'accède à mon espace propriétaire" at bounding box center [638, 485] width 265 height 49
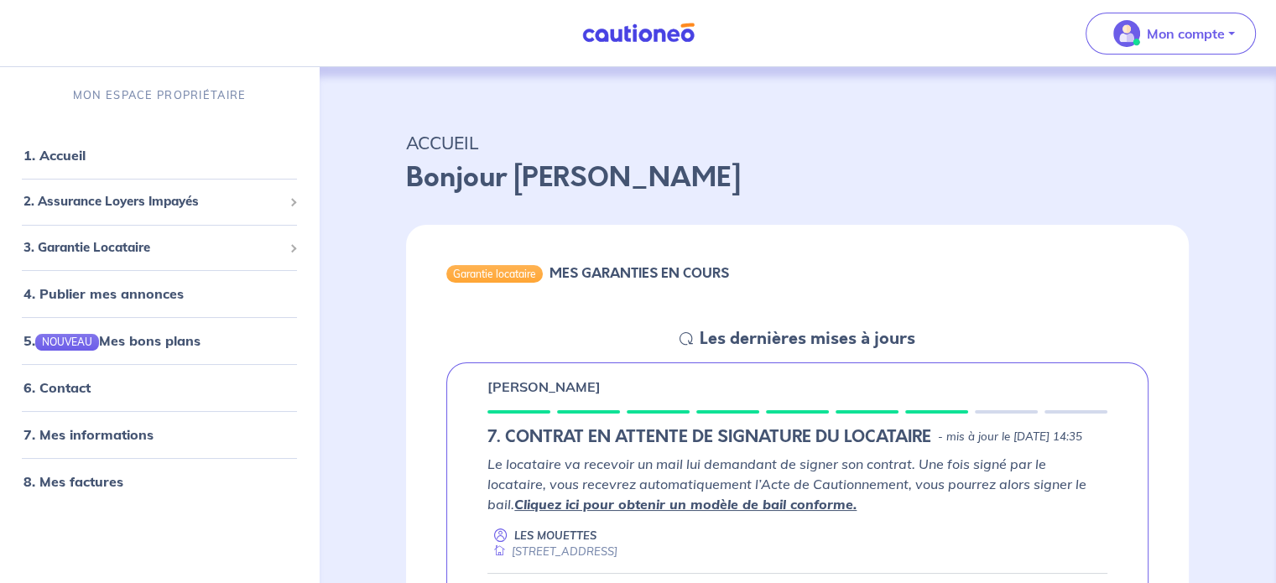
click at [951, 318] on div "Garantie locataire MES GARANTIES EN COURS" at bounding box center [797, 276] width 782 height 103
